Goal: Task Accomplishment & Management: Complete application form

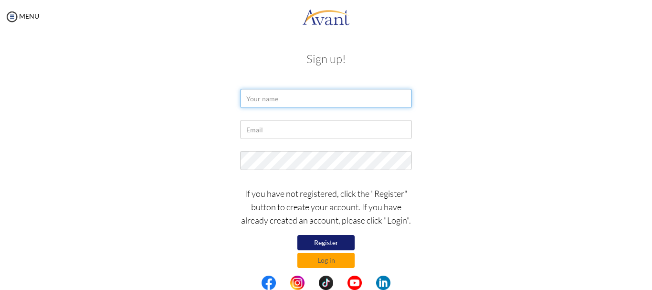
click at [302, 101] on input "text" at bounding box center [326, 98] width 172 height 19
type input "j"
type input "[PERSON_NAME] [PERSON_NAME]"
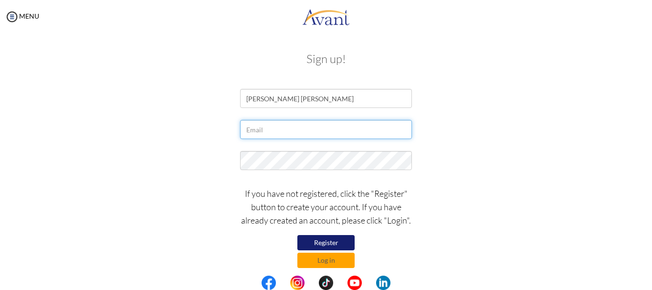
click at [357, 128] on input "text" at bounding box center [326, 129] width 172 height 19
type input "[EMAIL_ADDRESS][DOMAIN_NAME]"
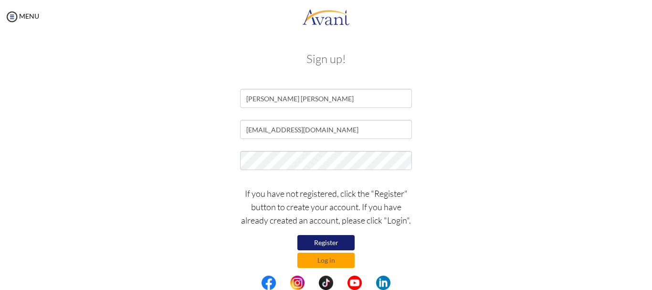
click at [227, 191] on div "If you have not registered, click the "Register" button to create your account.…" at bounding box center [326, 225] width 558 height 86
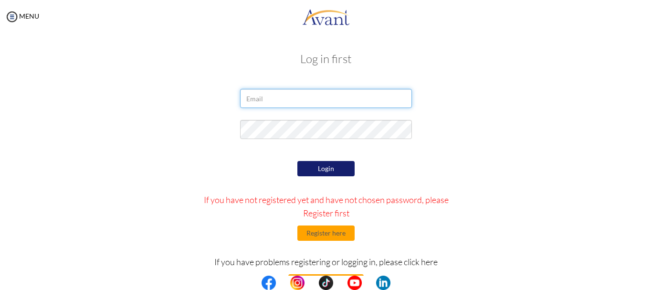
click at [320, 95] on input "email" at bounding box center [326, 98] width 172 height 19
type input "[EMAIL_ADDRESS][DOMAIN_NAME]"
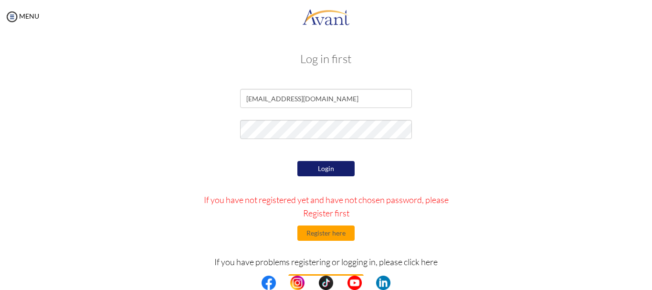
drag, startPoint x: 333, startPoint y: 118, endPoint x: 212, endPoint y: 114, distance: 120.8
click at [212, 114] on form "[EMAIL_ADDRESS][DOMAIN_NAME] Login If you have not registered yet and have not …" at bounding box center [326, 213] width 544 height 249
click at [324, 172] on button "Login" at bounding box center [325, 168] width 57 height 15
click at [314, 170] on button "Login" at bounding box center [325, 168] width 57 height 15
click at [215, 132] on div at bounding box center [326, 132] width 558 height 24
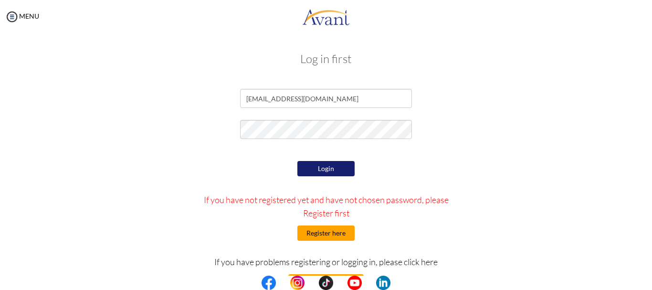
click at [324, 229] on button "Register here" at bounding box center [325, 232] width 57 height 15
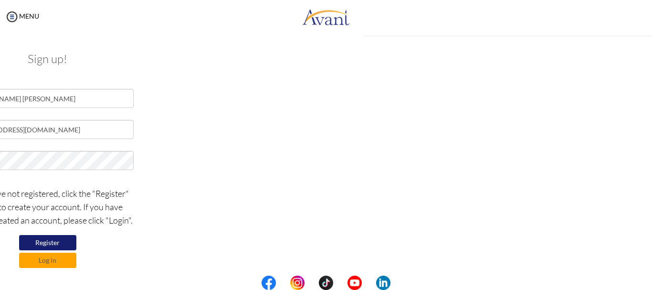
click at [344, 161] on div "Sign up! [PERSON_NAME] [PERSON_NAME] [EMAIL_ADDRESS][DOMAIN_NAME] If you have n…" at bounding box center [48, 159] width 614 height 232
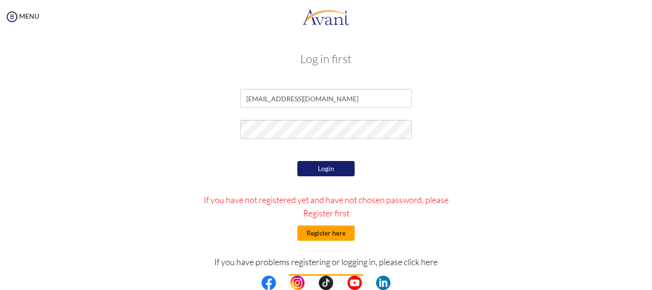
click at [320, 228] on button "Register here" at bounding box center [325, 232] width 57 height 15
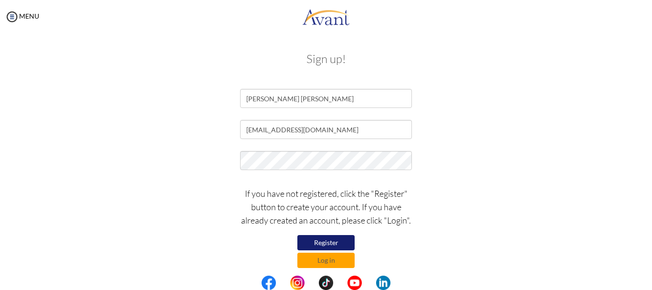
click at [326, 240] on button "Register" at bounding box center [325, 242] width 57 height 15
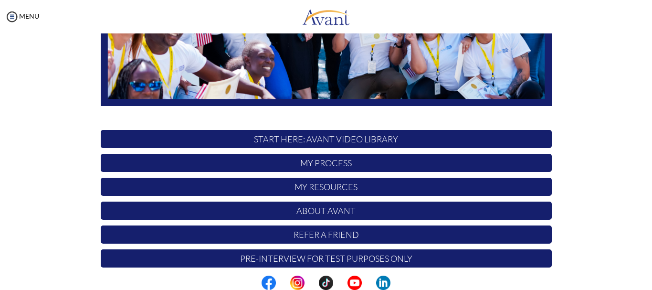
scroll to position [240, 0]
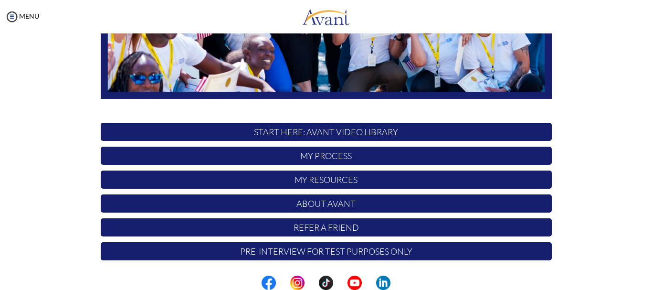
click at [354, 135] on p "START HERE: Avant Video Library" at bounding box center [326, 132] width 451 height 18
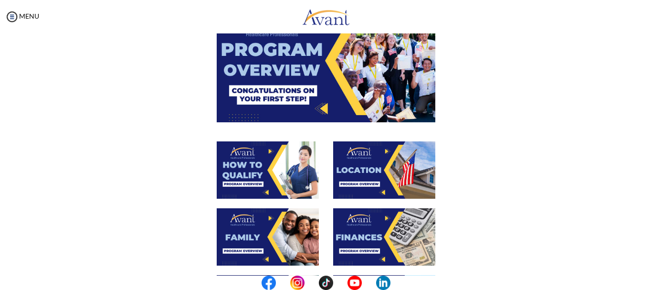
scroll to position [95, 0]
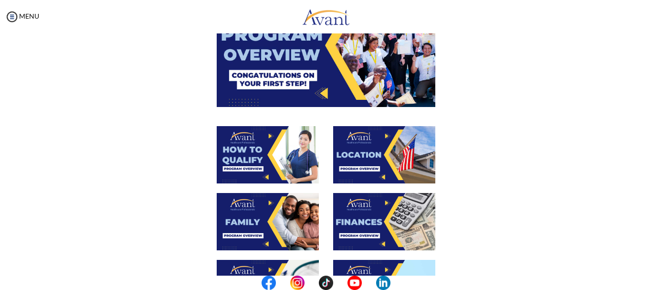
click at [347, 48] on img at bounding box center [326, 45] width 219 height 123
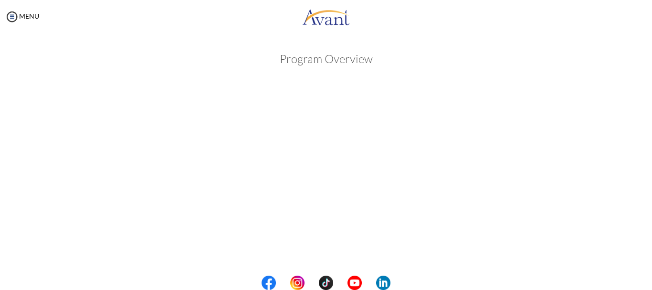
click at [0, 0] on div at bounding box center [0, 0] width 0 height 0
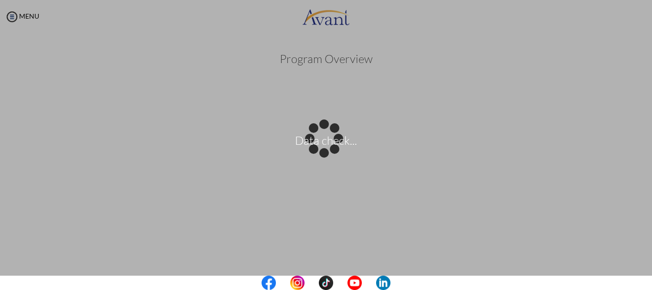
drag, startPoint x: 650, startPoint y: 103, endPoint x: 651, endPoint y: 128, distance: 25.8
click at [333, 138] on div "Data check..." at bounding box center [325, 144] width 13 height 13
click at [297, 139] on p "Data check..." at bounding box center [326, 145] width 652 height 23
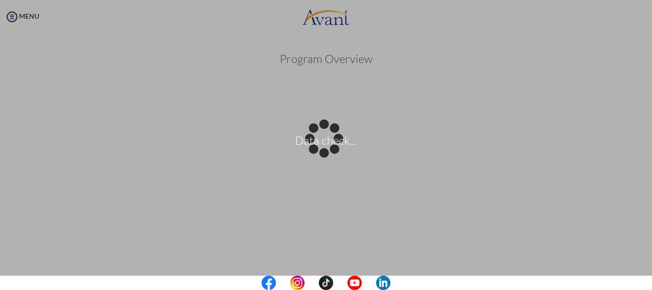
click at [333, 138] on div "Data check..." at bounding box center [325, 144] width 13 height 13
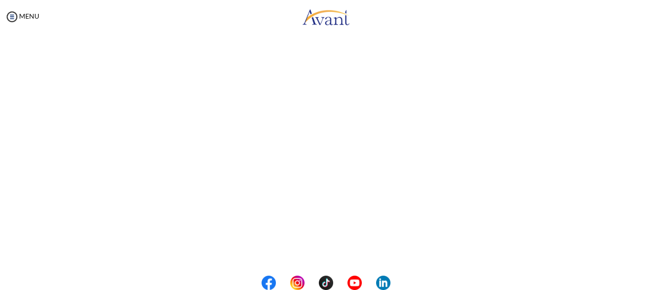
scroll to position [180, 0]
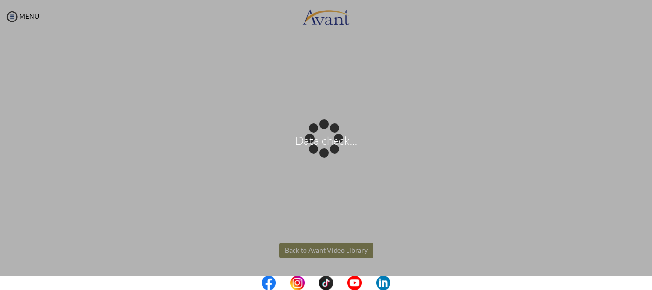
click at [324, 250] on body "Data check... Maintenance break. Please come back in 2 hours. MENU My Status Wh…" at bounding box center [326, 145] width 652 height 290
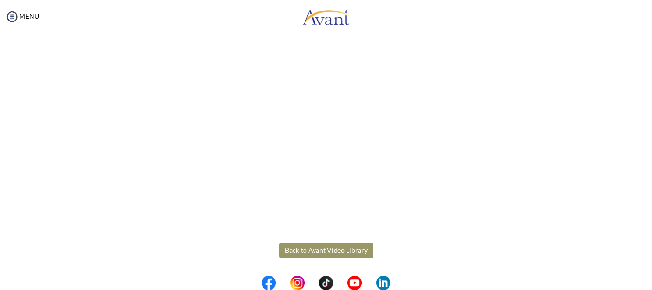
click at [302, 252] on button "Back to Avant Video Library" at bounding box center [326, 249] width 94 height 15
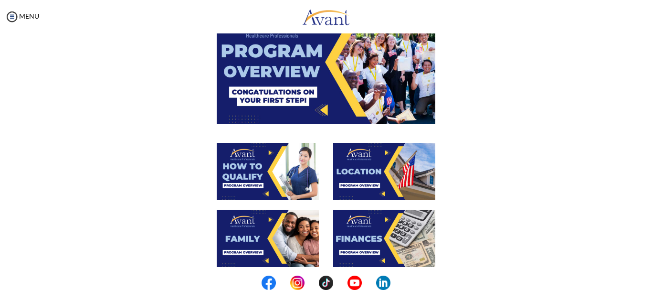
scroll to position [95, 0]
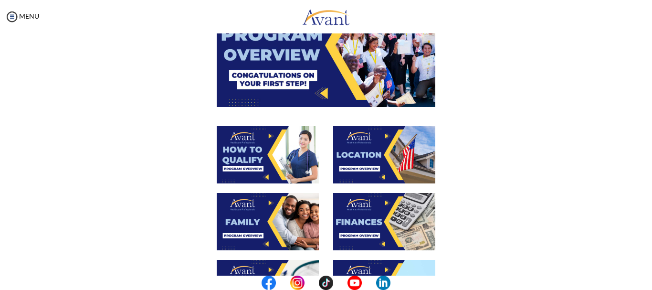
click at [308, 72] on img at bounding box center [326, 45] width 219 height 123
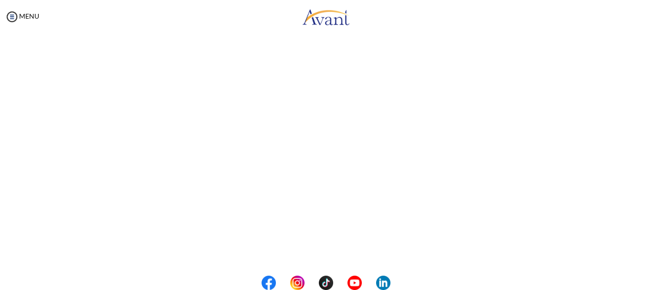
scroll to position [132, 0]
